Goal: Task Accomplishment & Management: Complete application form

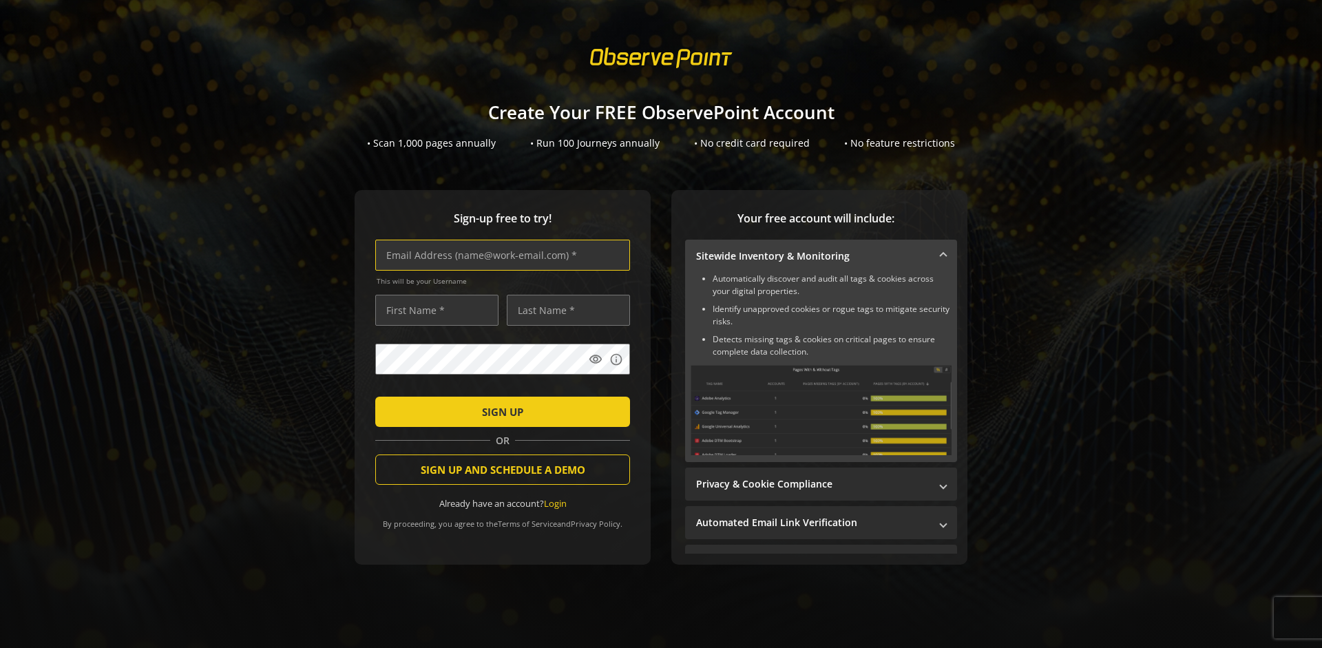
click at [499, 255] on input "text" at bounding box center [502, 255] width 255 height 31
type input "[EMAIL_ADDRESS][DOMAIN_NAME]"
click at [433, 310] on input "text" at bounding box center [436, 310] width 123 height 31
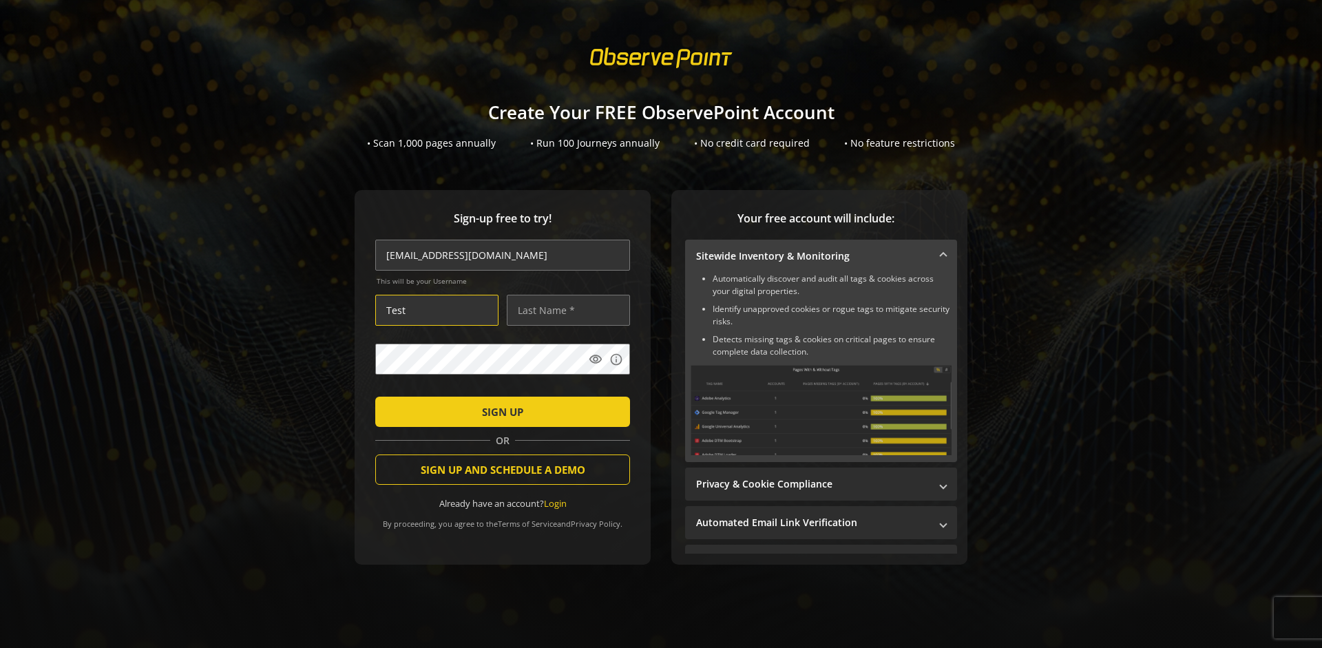
type input "Test"
click at [565, 310] on input "text" at bounding box center [568, 310] width 123 height 31
type input "Test"
click at [499, 411] on span "SIGN UP" at bounding box center [502, 411] width 41 height 25
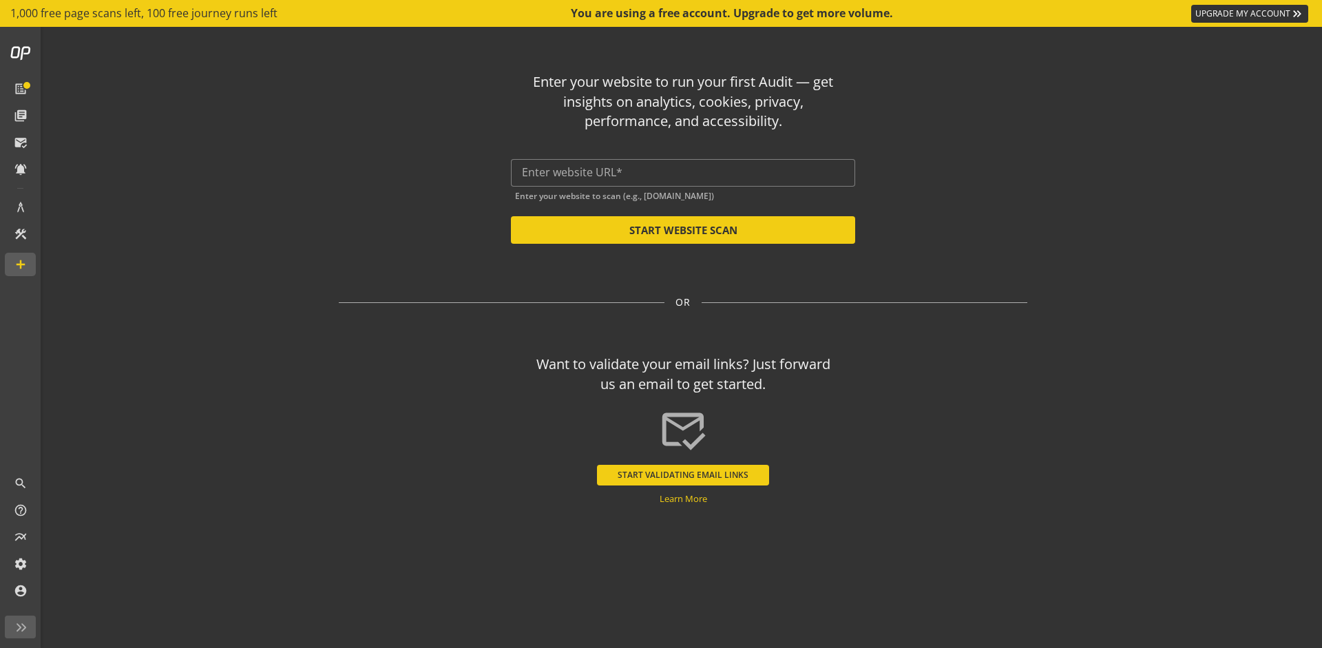
click at [683, 475] on button "START VALIDATING EMAIL LINKS" at bounding box center [683, 475] width 172 height 21
